Goal: Check status: Check status

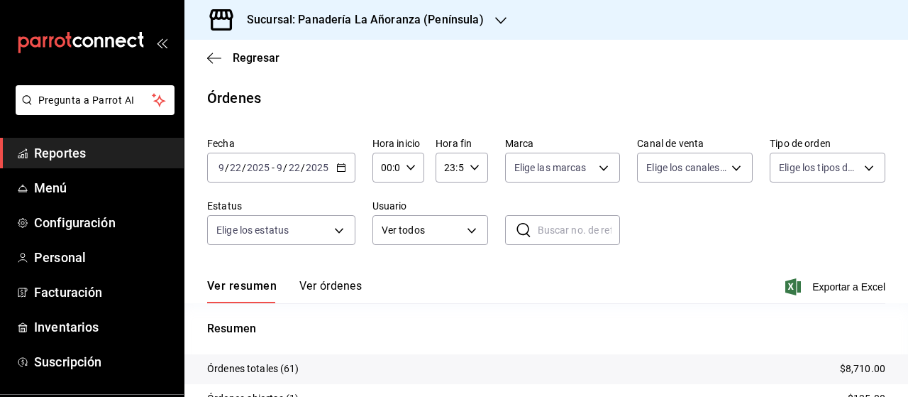
click at [70, 153] on span "Reportes" at bounding box center [103, 152] width 138 height 19
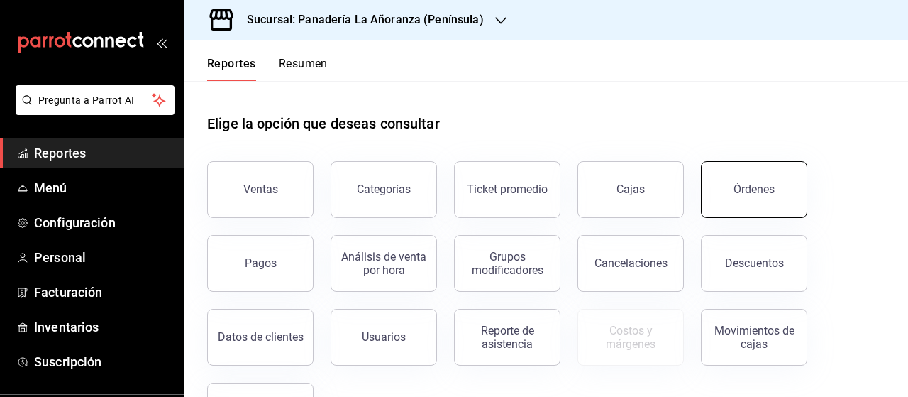
click at [739, 188] on div "Órdenes" at bounding box center [753, 188] width 41 height 13
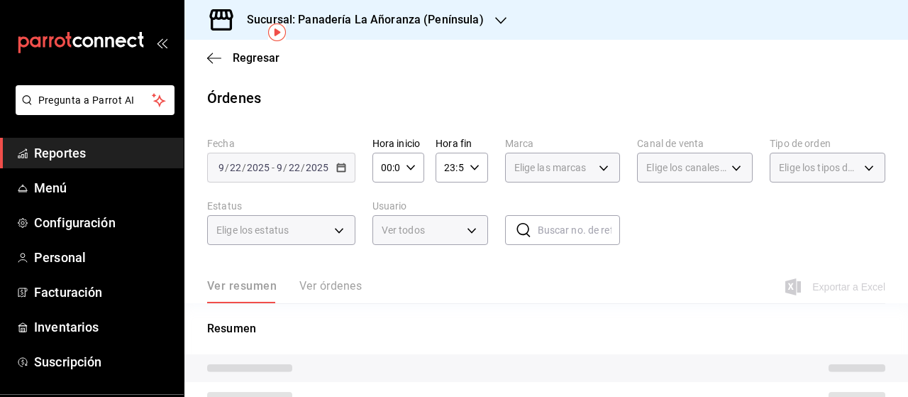
scroll to position [71, 0]
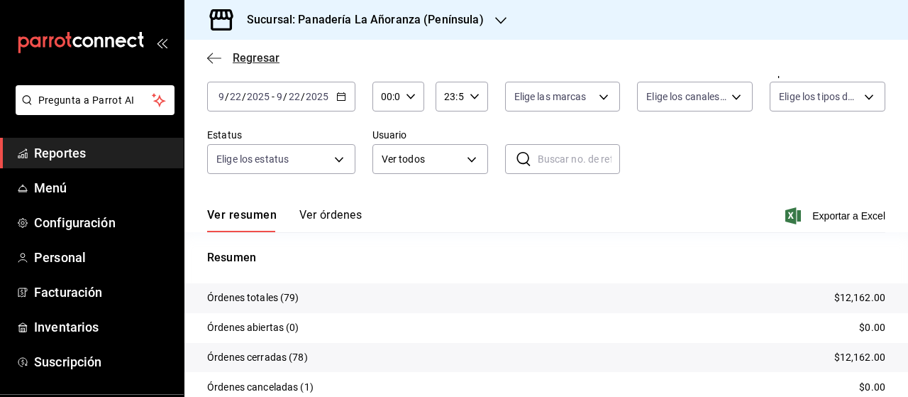
click at [214, 59] on icon "button" at bounding box center [214, 58] width 14 height 13
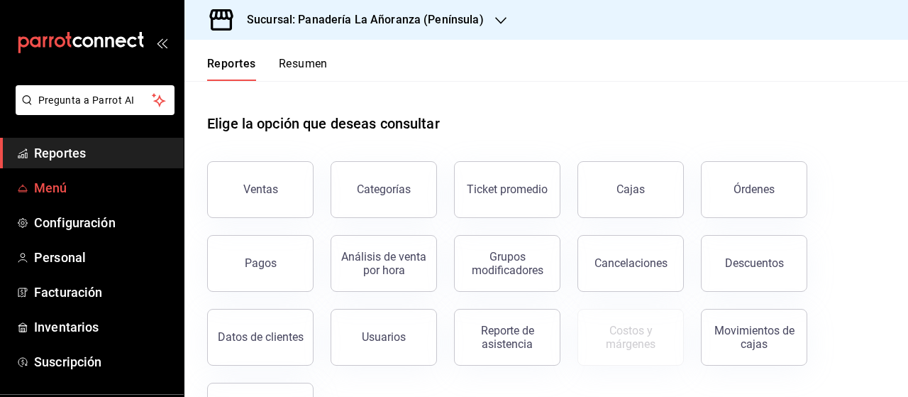
click at [57, 195] on span "Menú" at bounding box center [103, 187] width 138 height 19
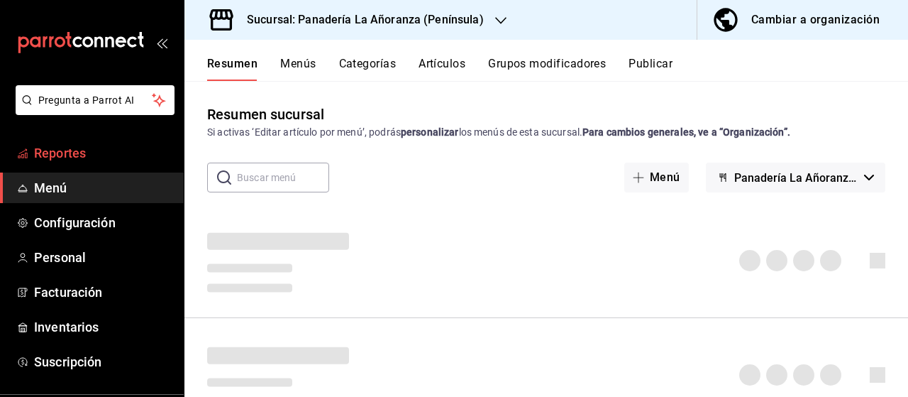
click at [65, 153] on span "Reportes" at bounding box center [103, 152] width 138 height 19
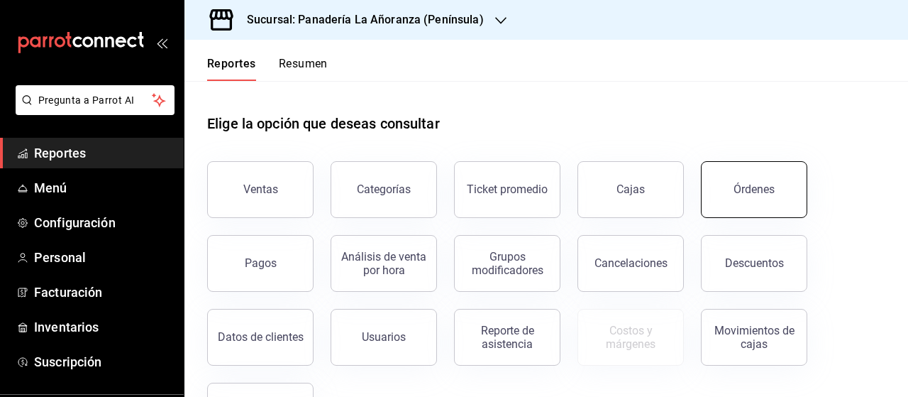
click at [755, 179] on button "Órdenes" at bounding box center [754, 189] width 106 height 57
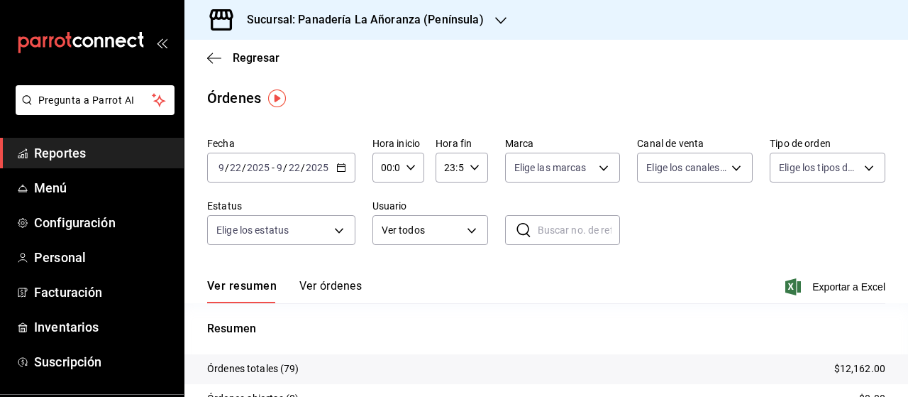
click at [340, 162] on icon "button" at bounding box center [341, 167] width 10 height 10
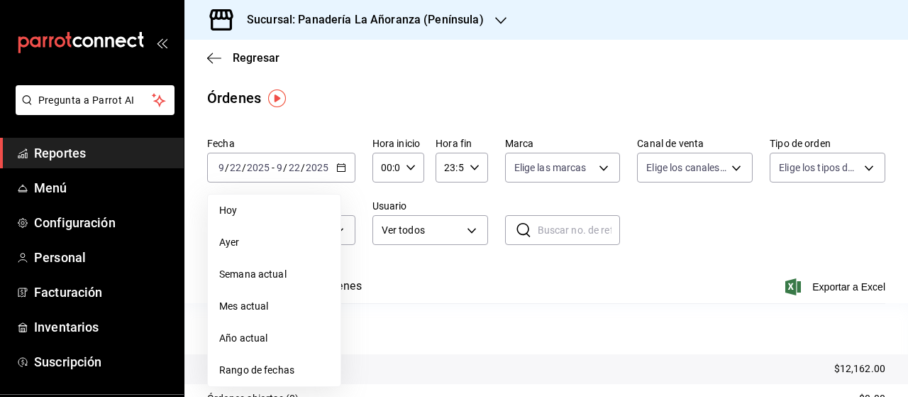
click at [254, 204] on span "Hoy" at bounding box center [274, 210] width 110 height 15
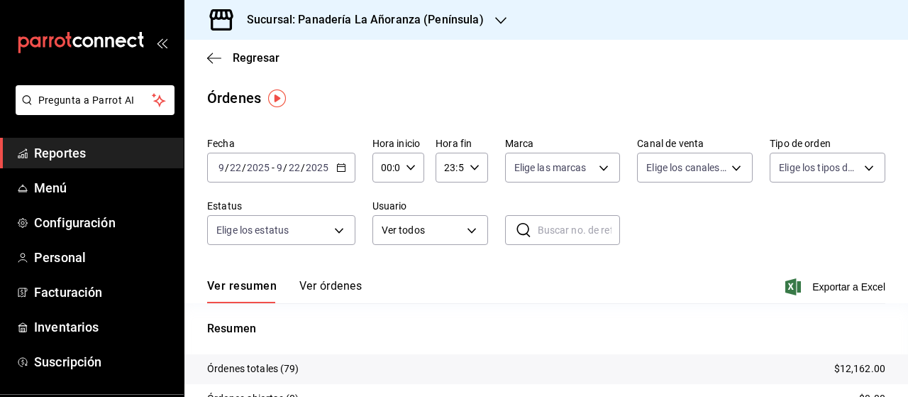
click at [317, 174] on div "[DATE] [DATE] - [DATE] [DATE]" at bounding box center [281, 168] width 148 height 30
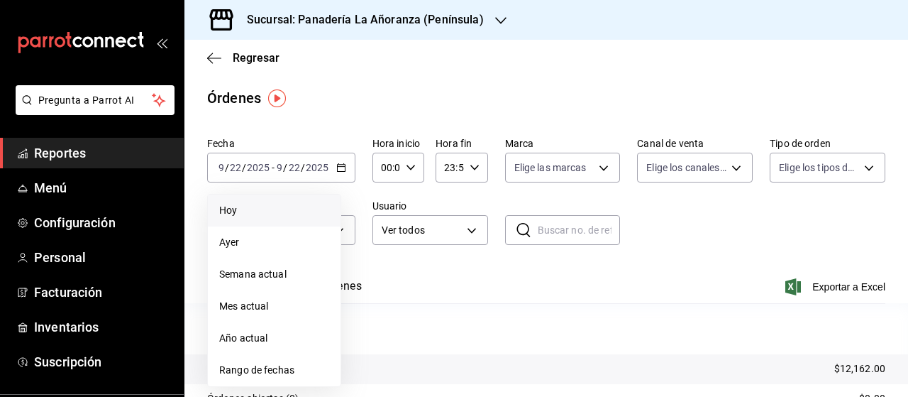
click at [248, 217] on span "Hoy" at bounding box center [274, 210] width 110 height 15
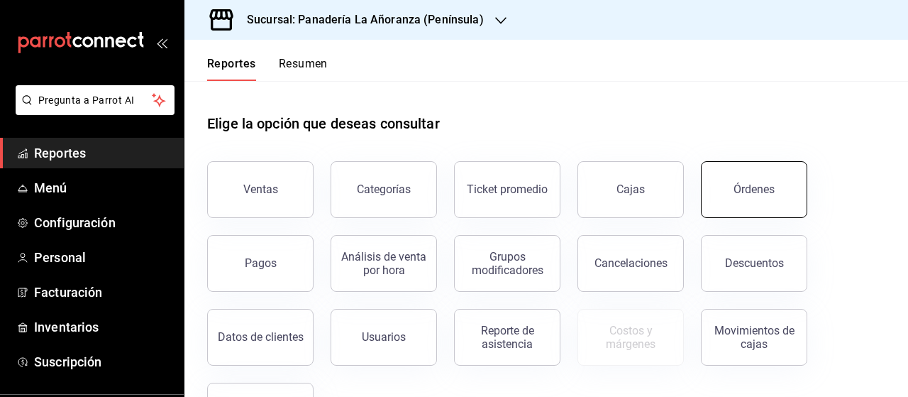
click at [746, 194] on div "Órdenes" at bounding box center [753, 188] width 41 height 13
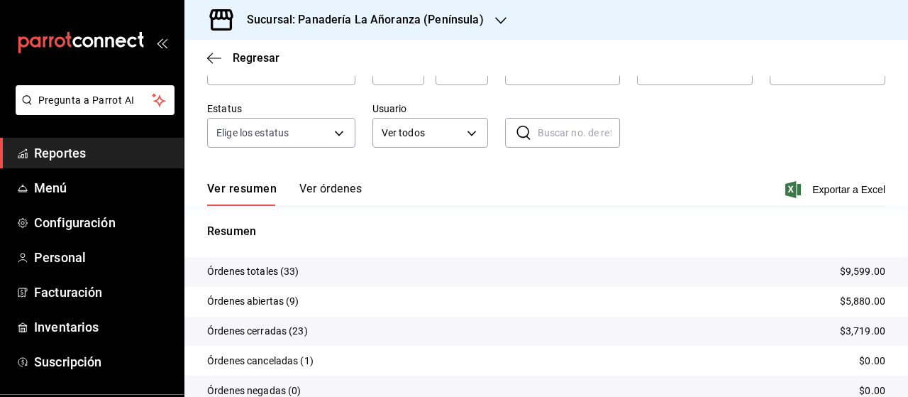
scroll to position [142, 0]
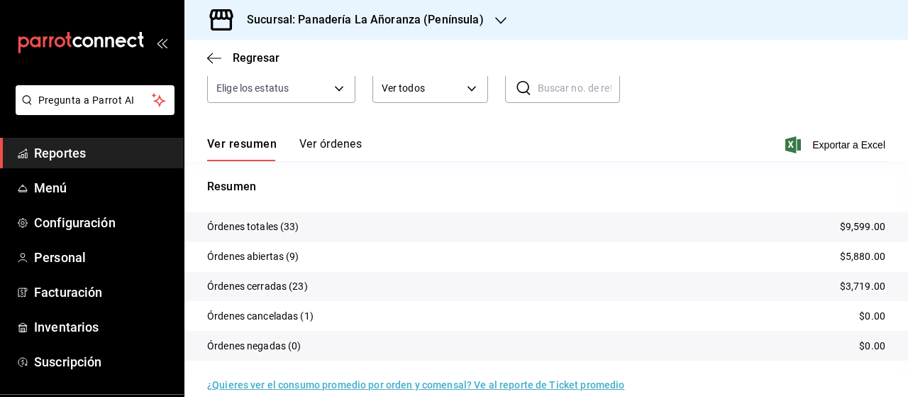
click at [499, 22] on icon "button" at bounding box center [500, 20] width 11 height 11
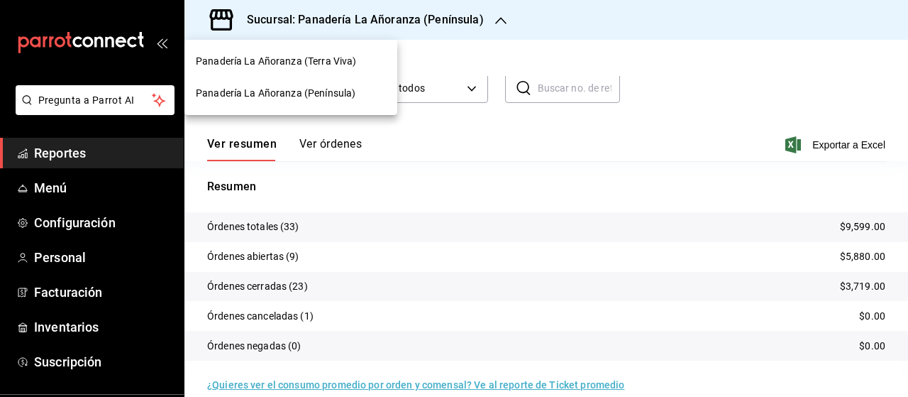
click at [345, 63] on span "Panadería La Añoranza (Terra Viva)" at bounding box center [276, 61] width 160 height 15
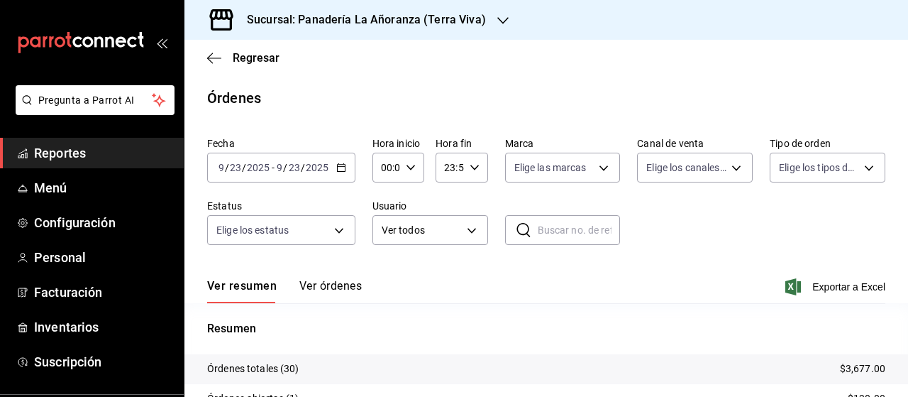
scroll to position [71, 0]
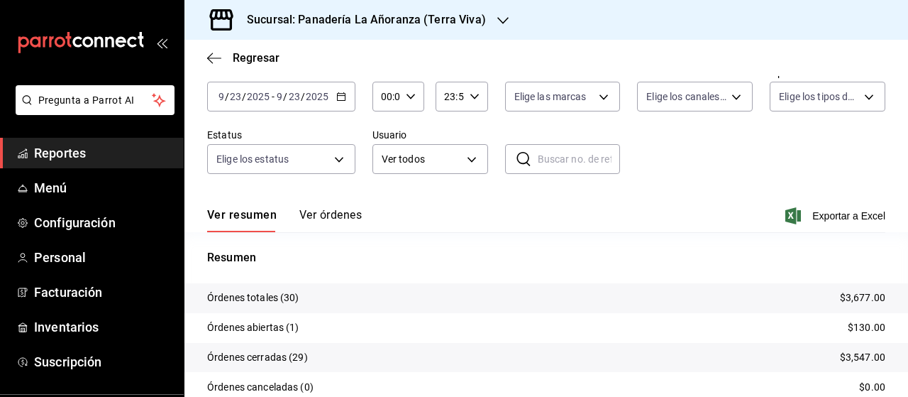
click at [500, 21] on icon "button" at bounding box center [502, 20] width 11 height 11
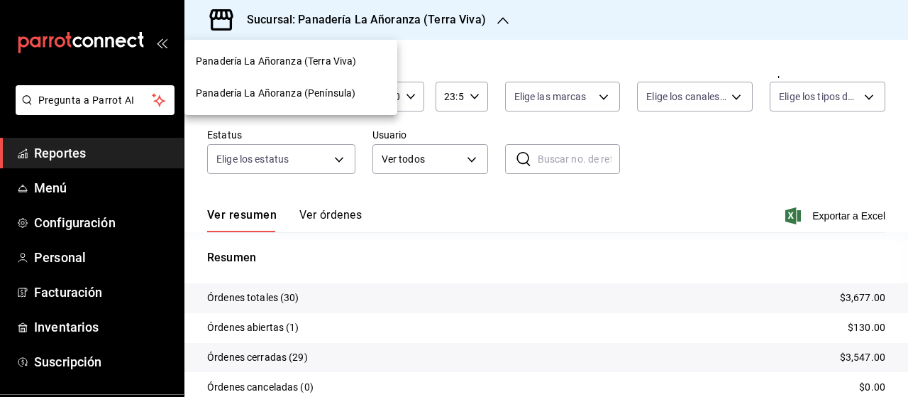
click at [304, 86] on span "Panadería La Añoranza (Península)" at bounding box center [276, 93] width 160 height 15
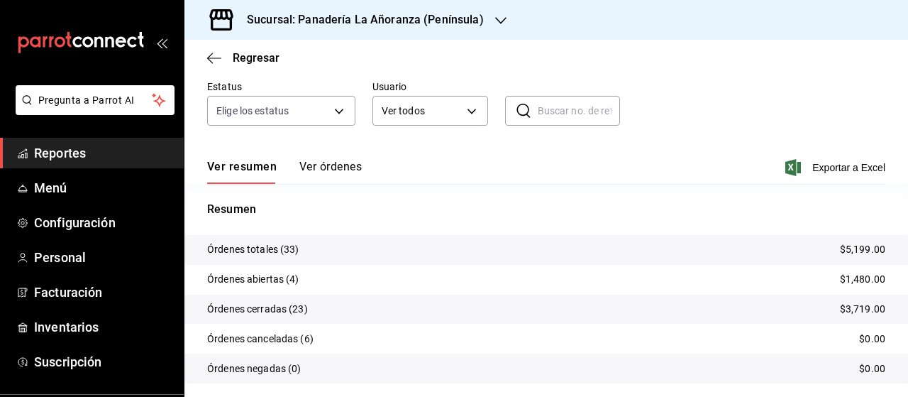
scroll to position [142, 0]
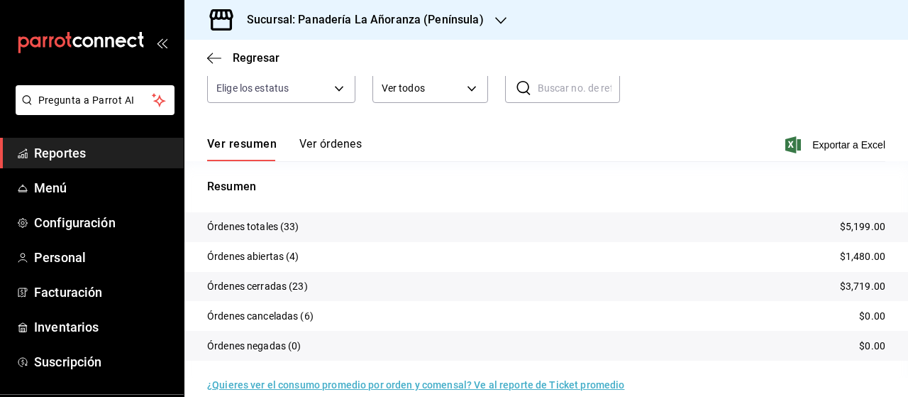
click at [497, 22] on icon "button" at bounding box center [500, 20] width 11 height 7
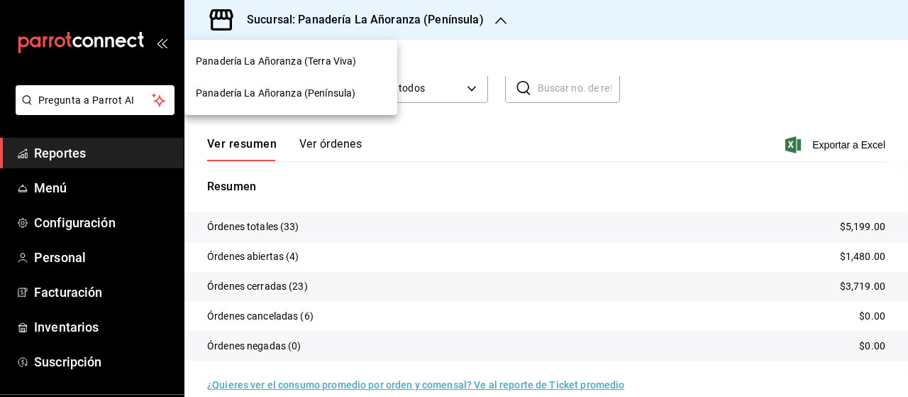
click at [311, 61] on span "Panadería La Añoranza (Terra Viva)" at bounding box center [276, 61] width 160 height 15
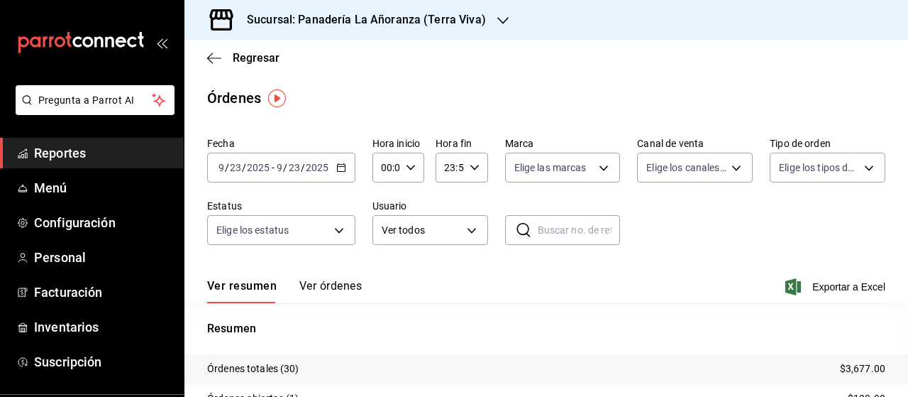
click at [40, 149] on span "Reportes" at bounding box center [103, 152] width 138 height 19
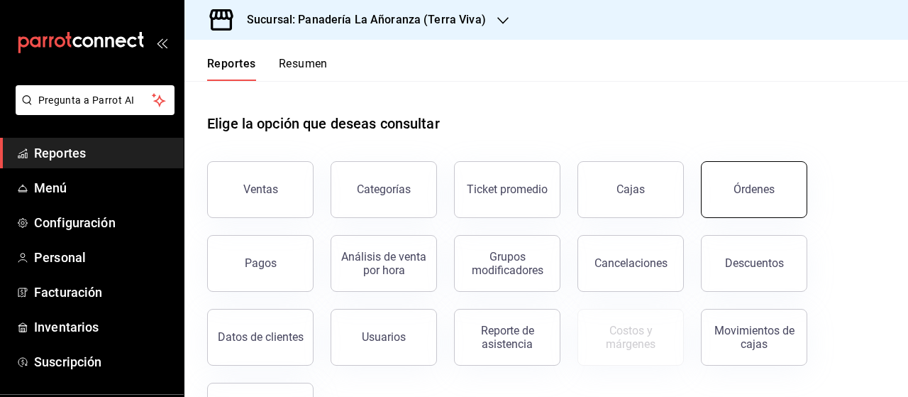
click at [731, 198] on button "Órdenes" at bounding box center [754, 189] width 106 height 57
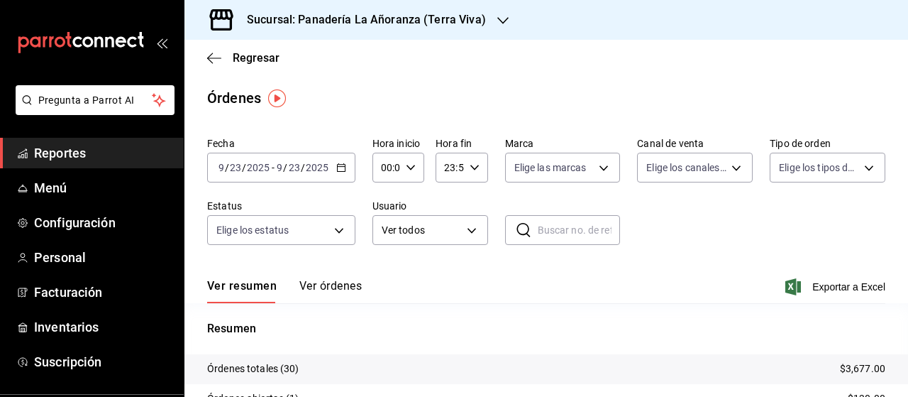
click at [491, 25] on div "Sucursal: Panadería La Añoranza (Terra Viva)" at bounding box center [355, 20] width 319 height 40
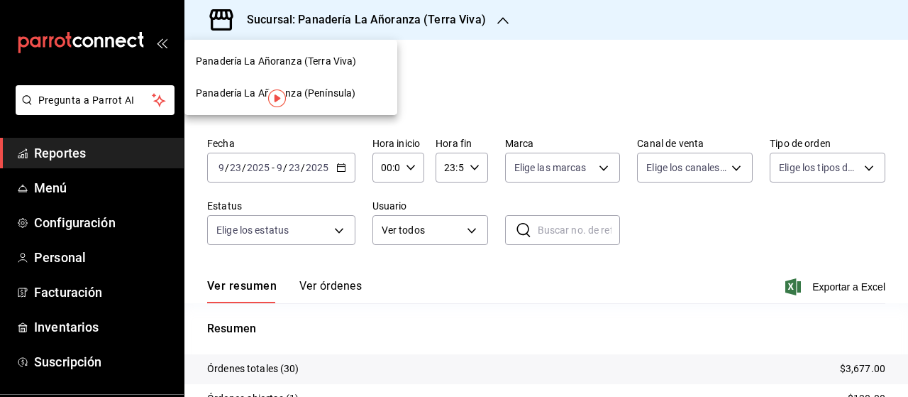
click at [324, 93] on span "Panadería La Añoranza (Península)" at bounding box center [276, 93] width 160 height 15
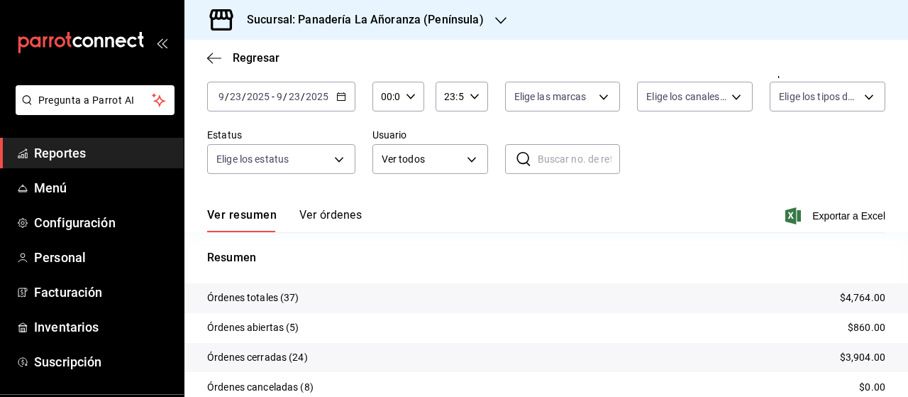
scroll to position [142, 0]
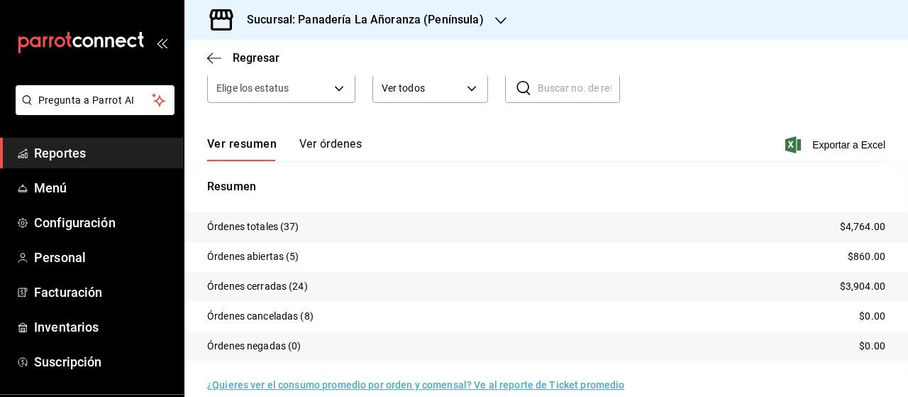
click at [255, 315] on p "Órdenes canceladas (8)" at bounding box center [260, 316] width 106 height 15
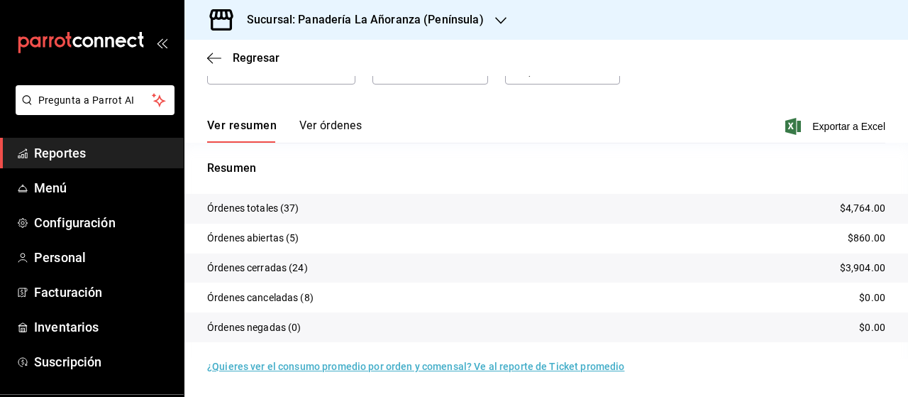
click at [339, 128] on button "Ver órdenes" at bounding box center [330, 130] width 62 height 24
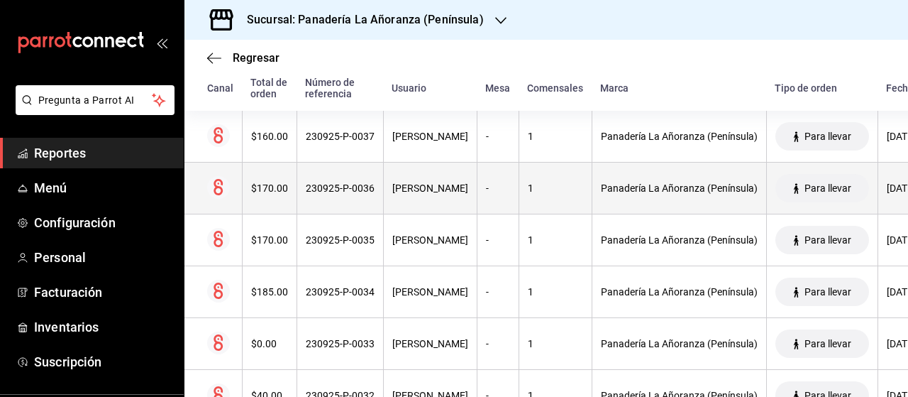
scroll to position [152, 0]
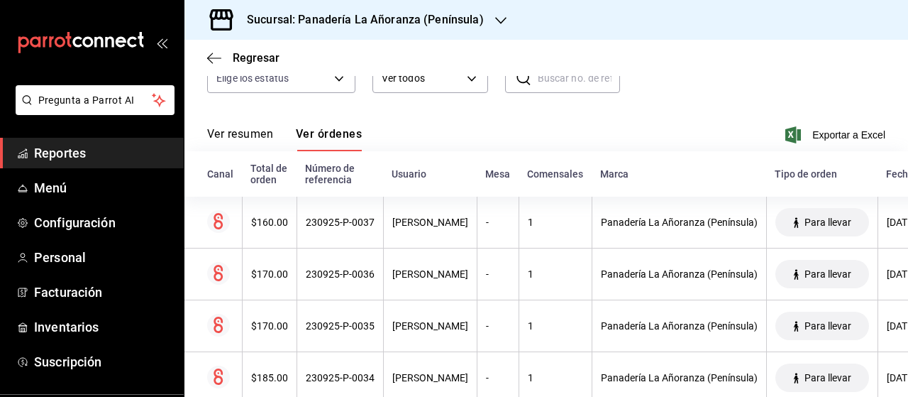
click at [65, 154] on span "Reportes" at bounding box center [103, 152] width 138 height 19
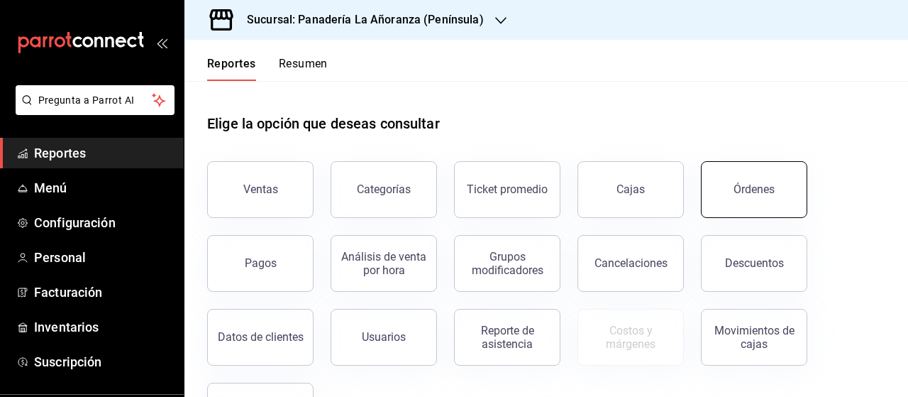
click at [739, 182] on button "Órdenes" at bounding box center [754, 189] width 106 height 57
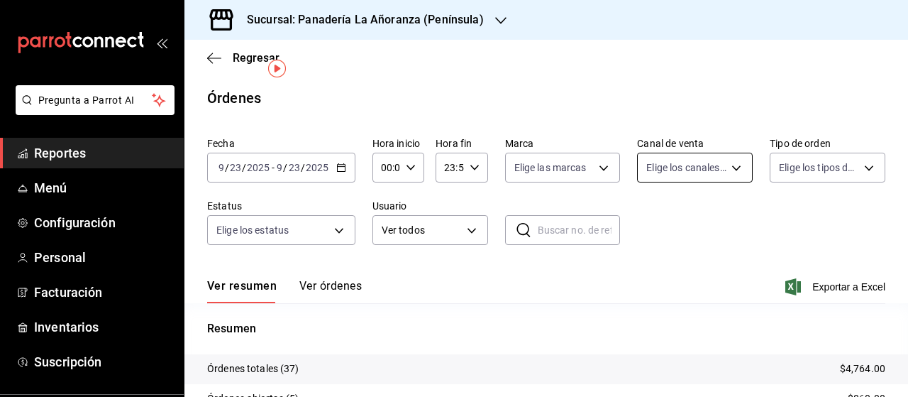
scroll to position [71, 0]
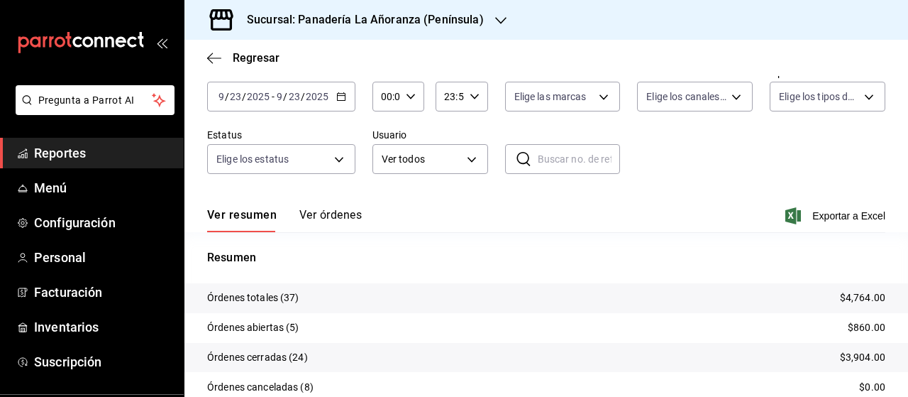
click at [496, 24] on icon "button" at bounding box center [500, 20] width 11 height 11
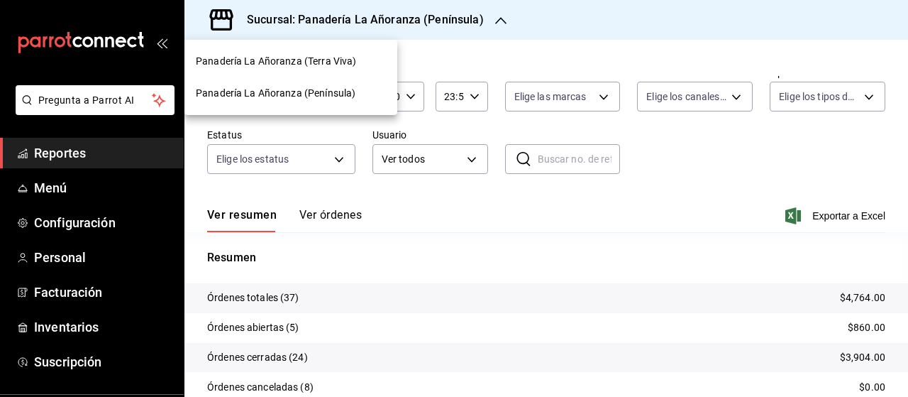
click at [340, 66] on span "Panadería La Añoranza (Terra Viva)" at bounding box center [276, 61] width 160 height 15
